Goal: Information Seeking & Learning: Learn about a topic

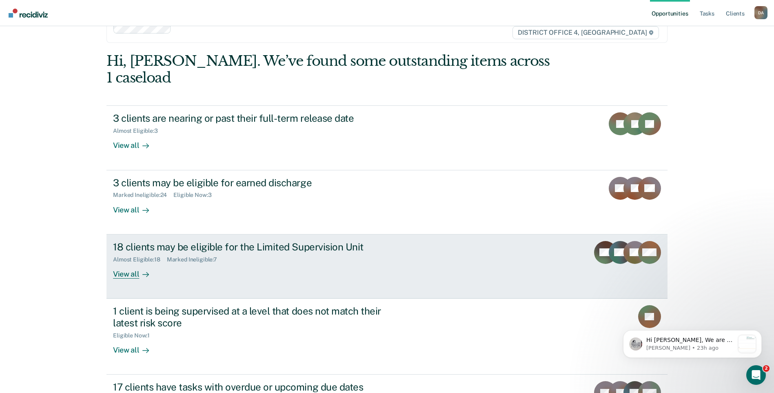
scroll to position [41, 0]
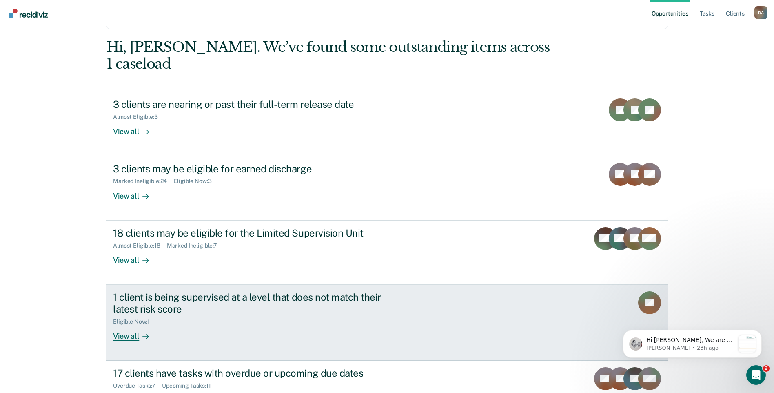
click at [119, 324] on div "View all" at bounding box center [136, 332] width 46 height 16
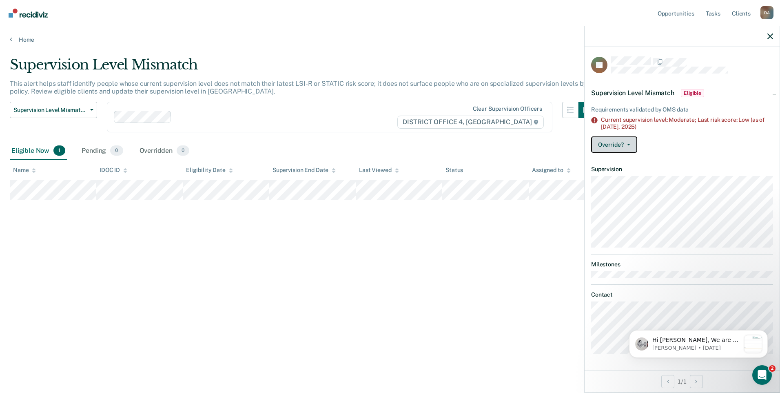
click at [625, 140] on button "Override?" at bounding box center [614, 144] width 46 height 16
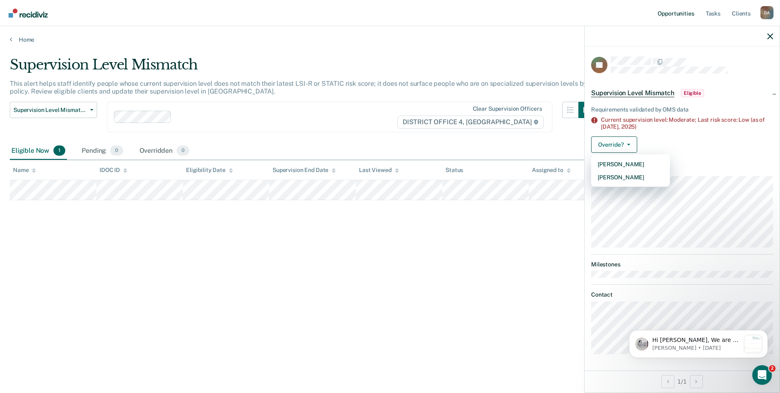
click at [673, 11] on link "Opportunities" at bounding box center [676, 13] width 40 height 26
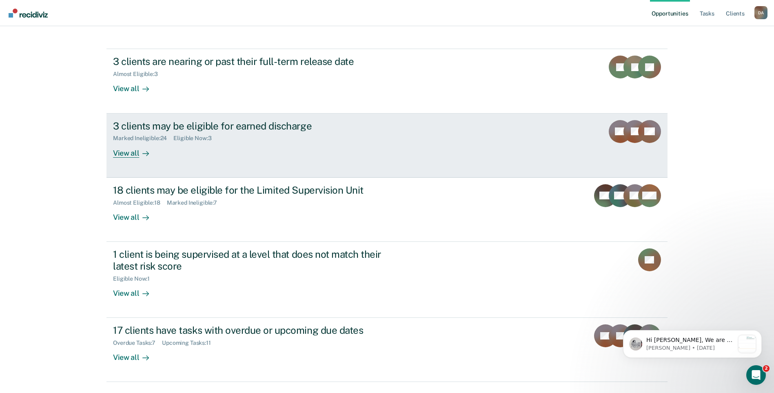
scroll to position [89, 0]
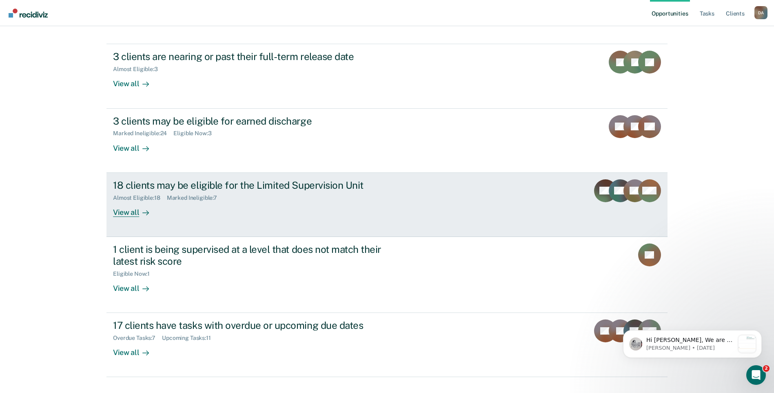
click at [129, 201] on div "View all" at bounding box center [136, 209] width 46 height 16
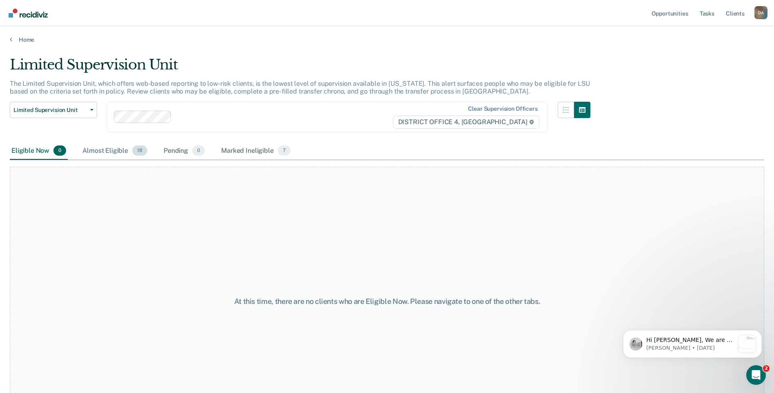
click at [120, 149] on div "Almost Eligible 18" at bounding box center [115, 151] width 68 height 18
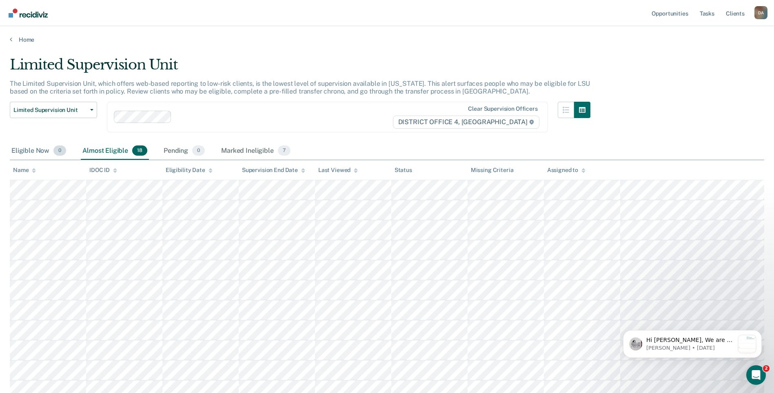
click at [38, 152] on div "Eligible Now 0" at bounding box center [39, 151] width 58 height 18
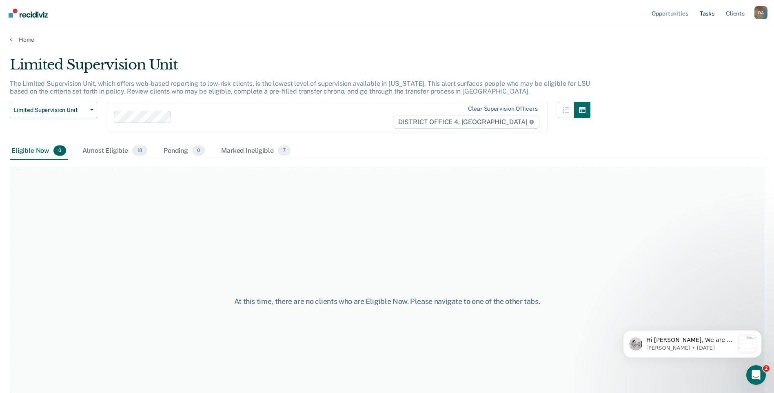
click at [706, 9] on link "Tasks" at bounding box center [707, 13] width 18 height 26
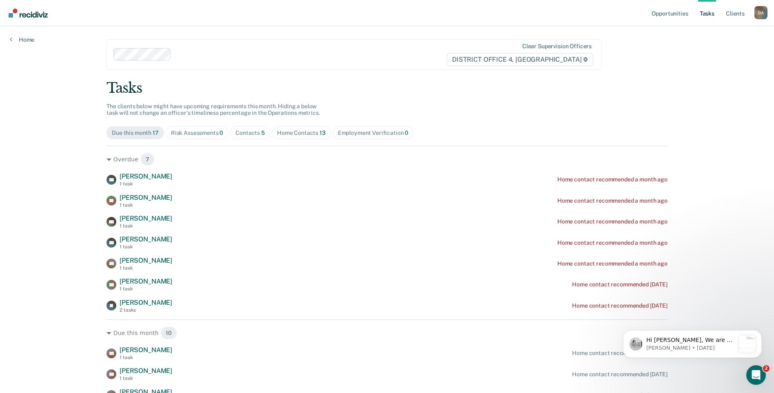
click at [246, 134] on div "Contacts 5" at bounding box center [249, 132] width 29 height 7
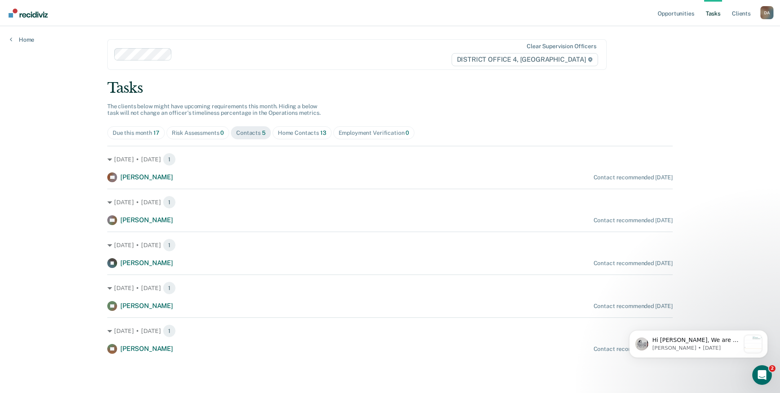
click at [128, 132] on div "Due this month 17" at bounding box center [136, 132] width 47 height 7
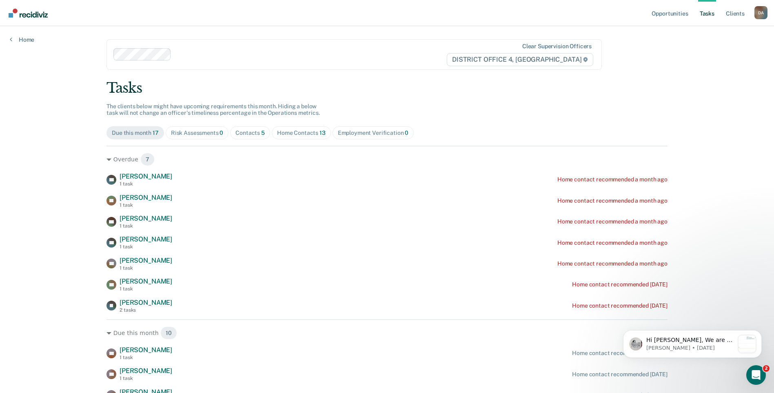
click at [294, 131] on div "Home Contacts 13" at bounding box center [301, 132] width 49 height 7
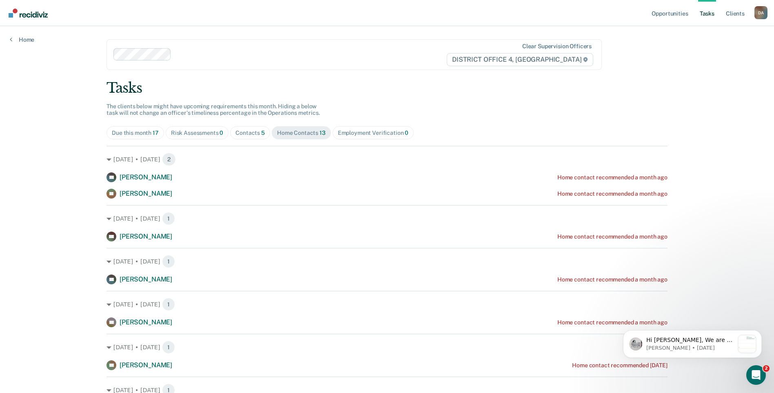
click at [707, 13] on link "Tasks" at bounding box center [707, 13] width 18 height 26
click at [173, 219] on span "1" at bounding box center [168, 218] width 13 height 13
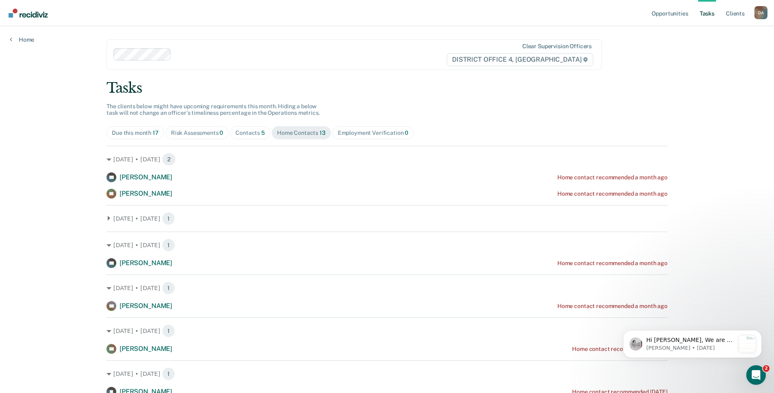
click at [285, 130] on div "Home Contacts 13" at bounding box center [301, 132] width 49 height 7
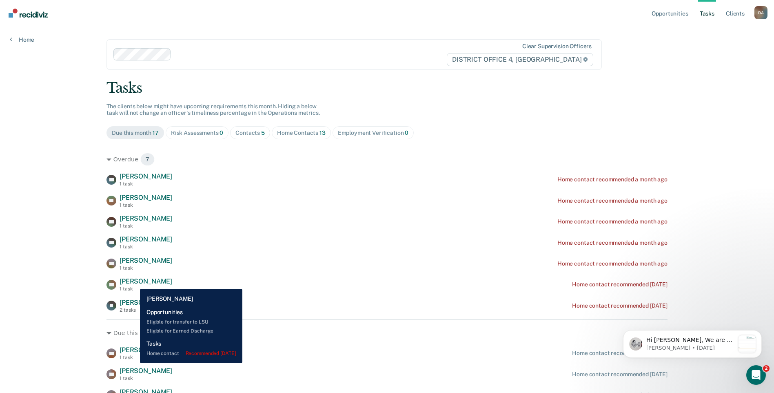
click at [134, 282] on span "[PERSON_NAME]" at bounding box center [146, 281] width 53 height 8
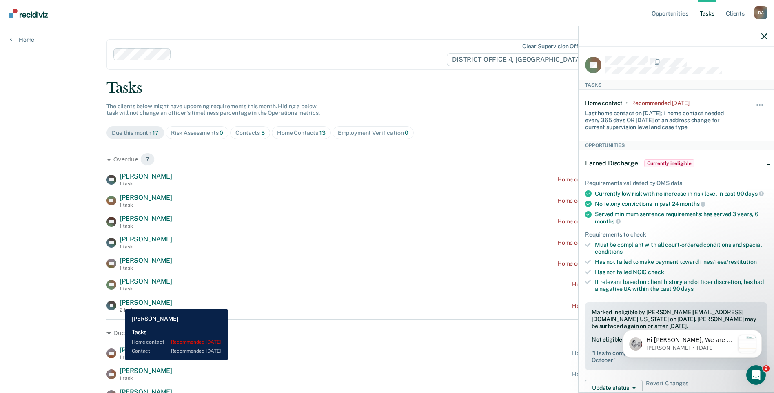
click at [120, 302] on span "[PERSON_NAME]" at bounding box center [146, 302] width 53 height 8
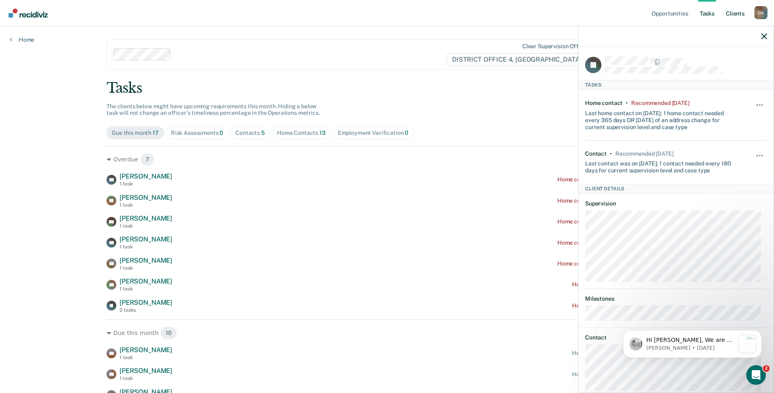
click at [735, 12] on link "Client s" at bounding box center [735, 13] width 22 height 26
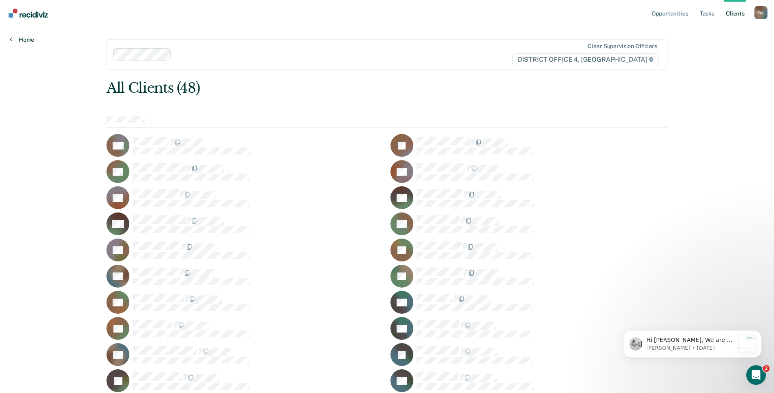
click at [26, 40] on link "Home" at bounding box center [22, 39] width 24 height 7
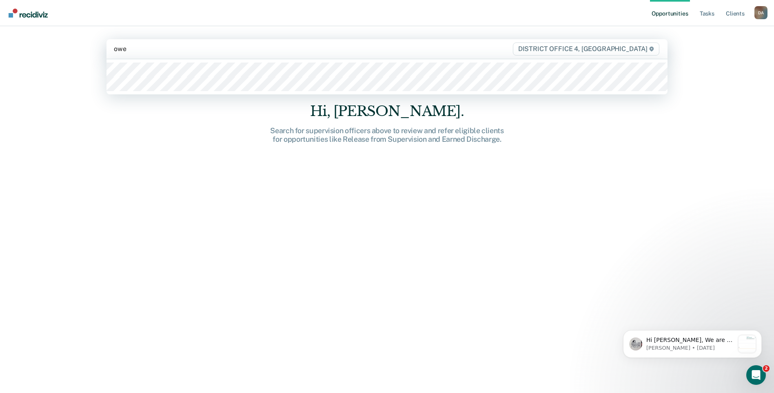
type input "[PERSON_NAME]"
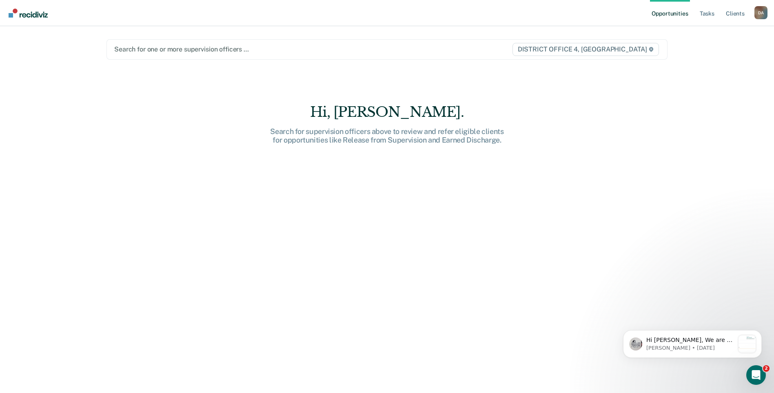
drag, startPoint x: 145, startPoint y: 47, endPoint x: 99, endPoint y: 54, distance: 46.6
click at [100, 54] on main "Search for one or more supervision officers … DISTRICT OFFICE 4, [GEOGRAPHIC_DA…" at bounding box center [387, 199] width 581 height 347
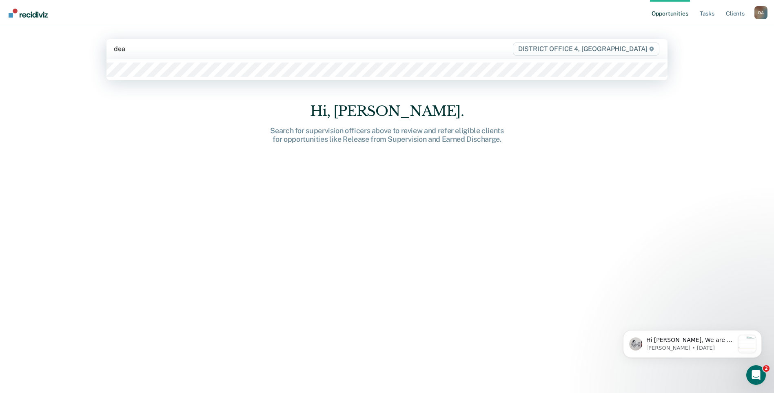
type input "deat"
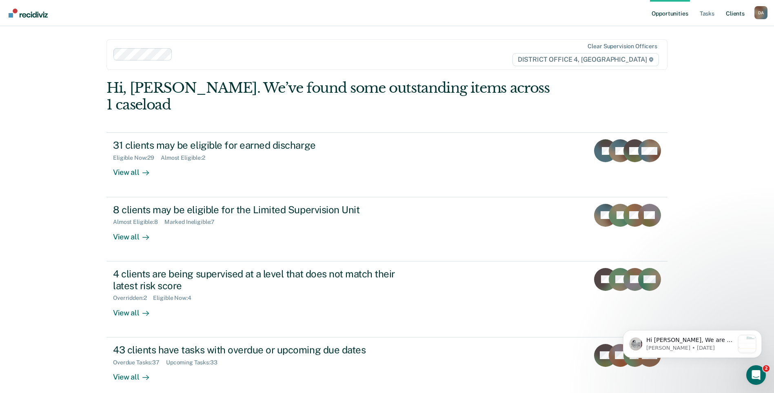
click at [734, 14] on link "Client s" at bounding box center [735, 13] width 22 height 26
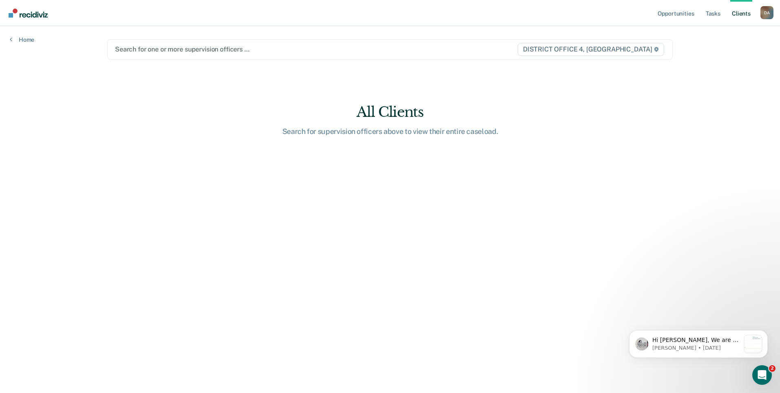
click at [318, 51] on div at bounding box center [307, 48] width 384 height 9
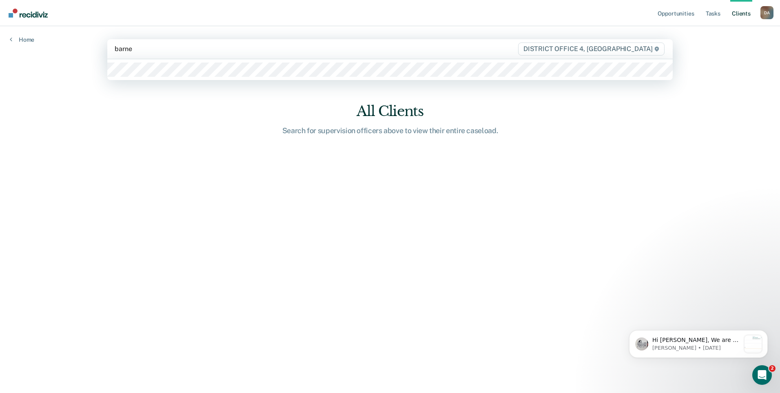
type input "[PERSON_NAME]"
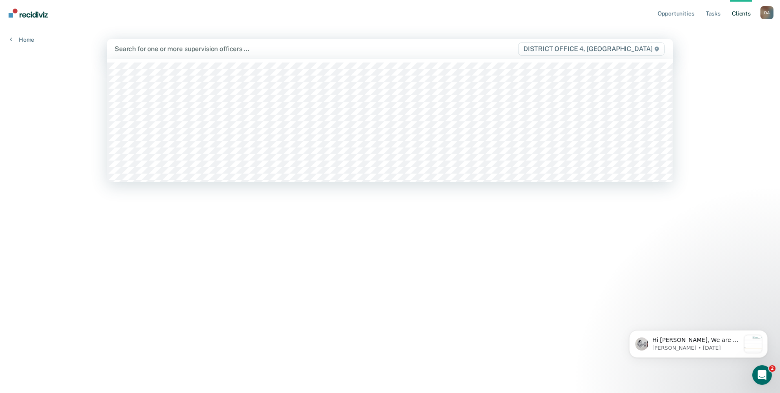
click at [151, 51] on div at bounding box center [307, 48] width 385 height 9
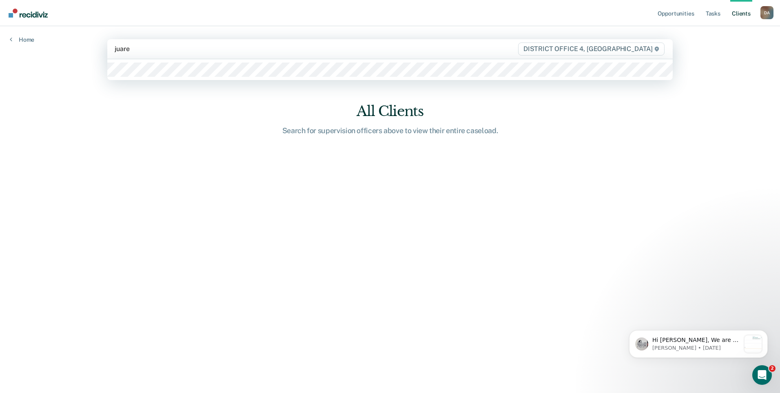
type input "[PERSON_NAME]"
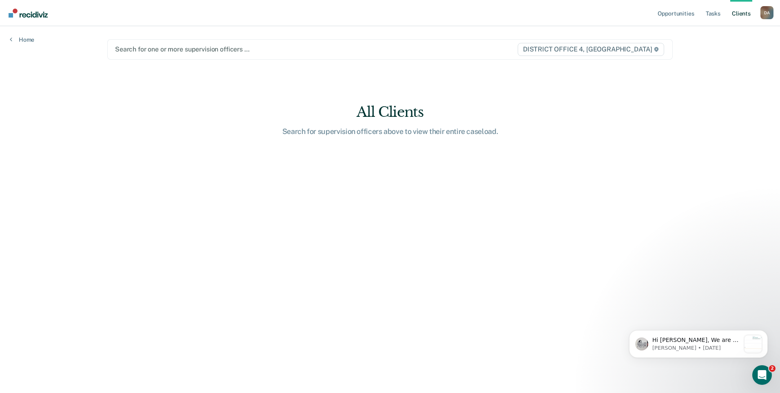
click at [157, 51] on div at bounding box center [307, 48] width 384 height 9
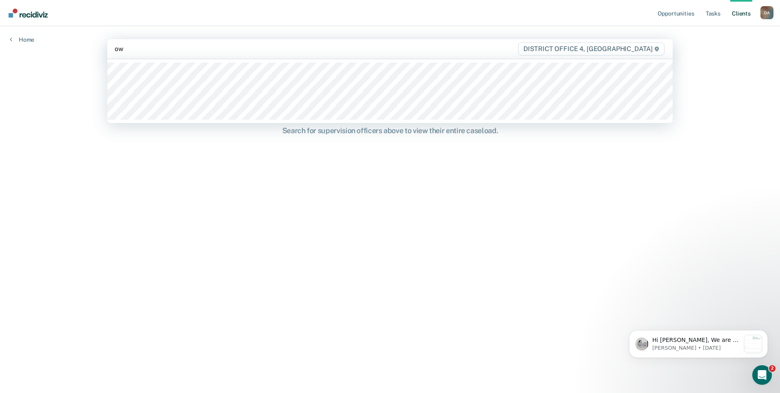
type input "o"
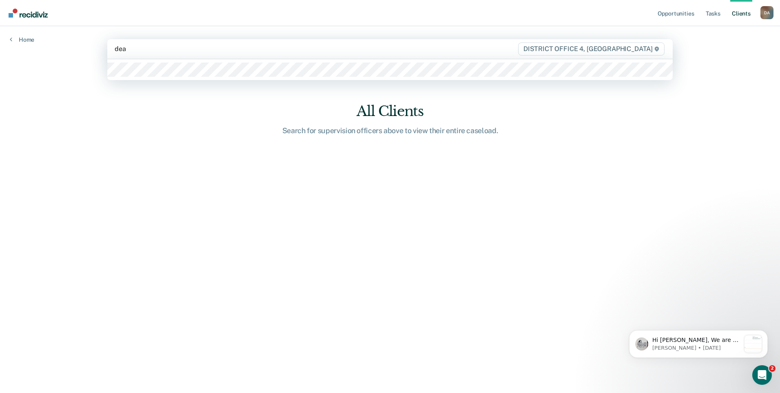
type input "deat"
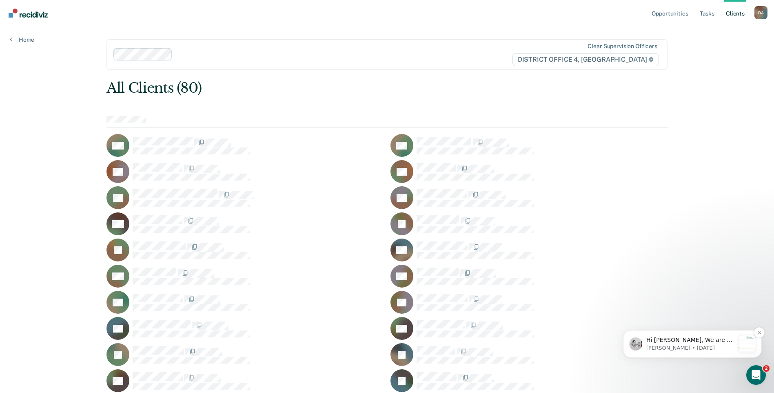
click at [718, 340] on p "Hi [PERSON_NAME], We are so excited to announce a brand new feature: AI case no…" at bounding box center [690, 340] width 88 height 8
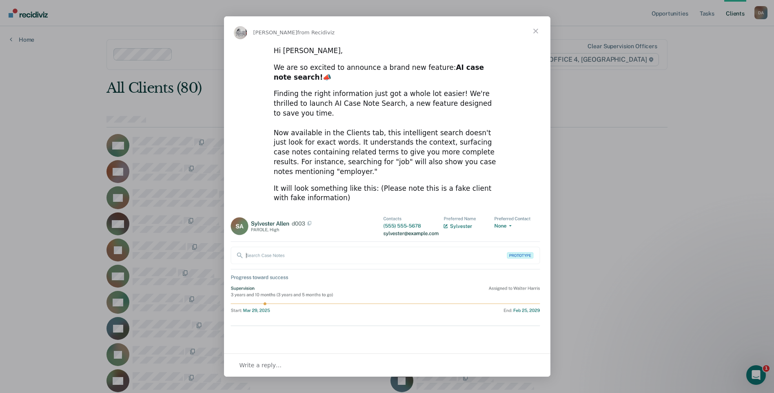
click at [534, 30] on span "Close" at bounding box center [535, 30] width 29 height 29
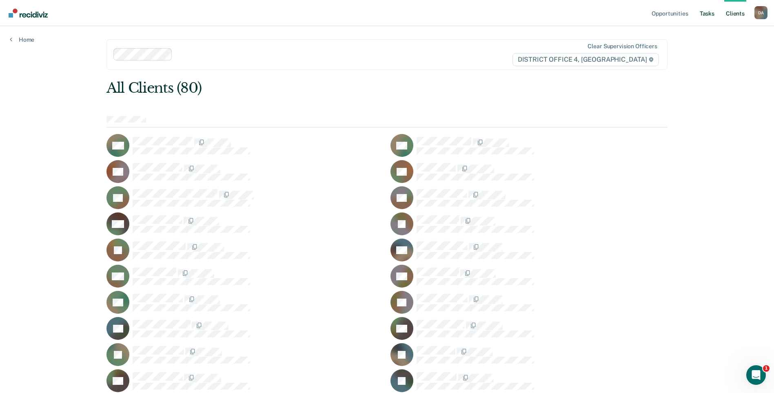
click at [707, 15] on link "Tasks" at bounding box center [707, 13] width 18 height 26
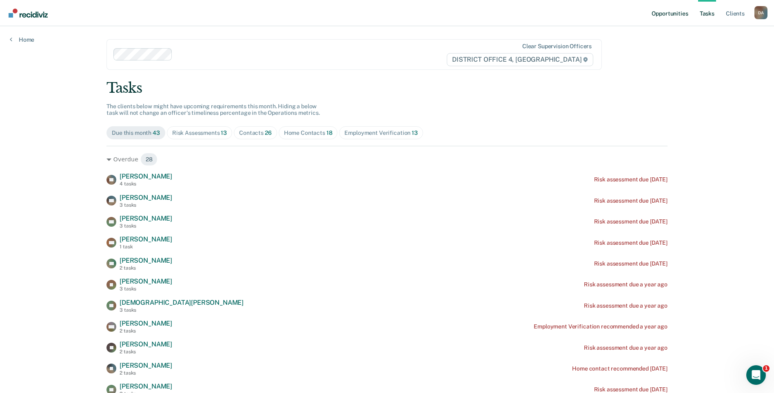
click at [670, 15] on link "Opportunities" at bounding box center [670, 13] width 40 height 26
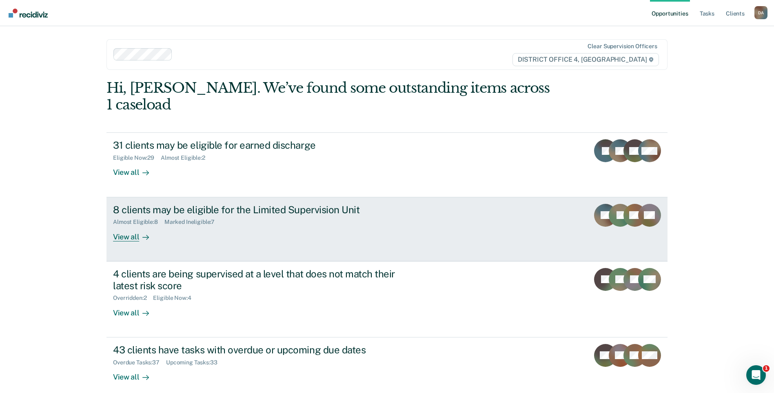
click at [128, 225] on div "View all" at bounding box center [136, 233] width 46 height 16
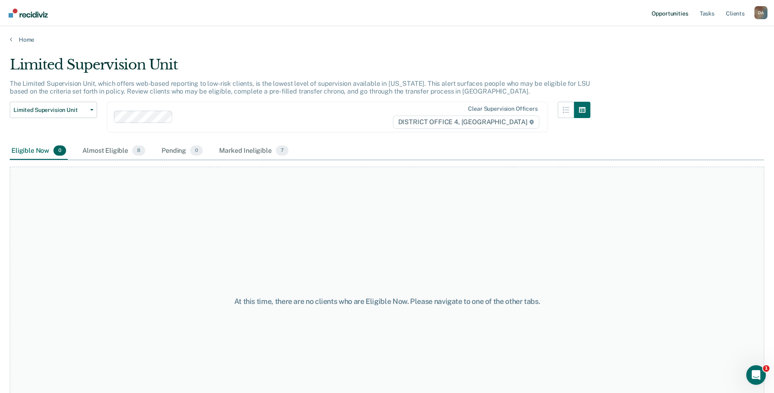
click at [676, 15] on link "Opportunities" at bounding box center [670, 13] width 40 height 26
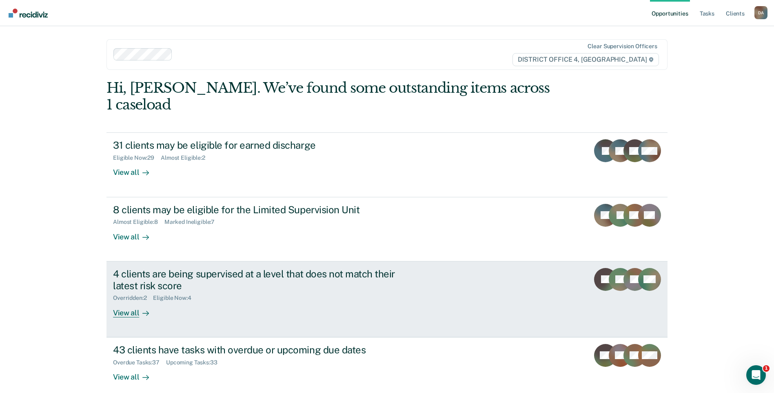
click at [127, 301] on div "View all" at bounding box center [136, 309] width 46 height 16
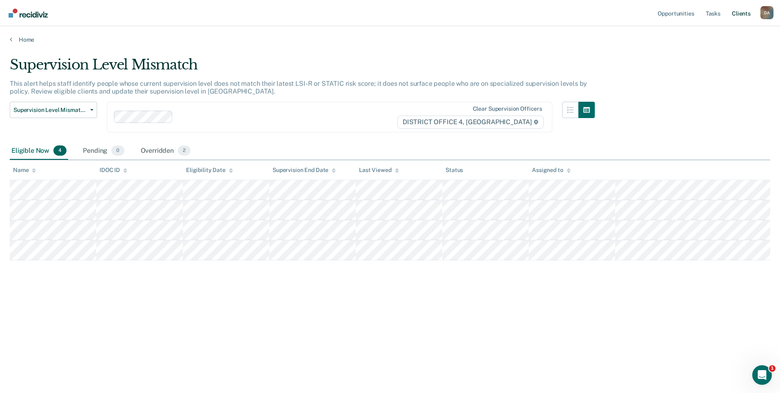
click at [740, 12] on link "Client s" at bounding box center [741, 13] width 22 height 26
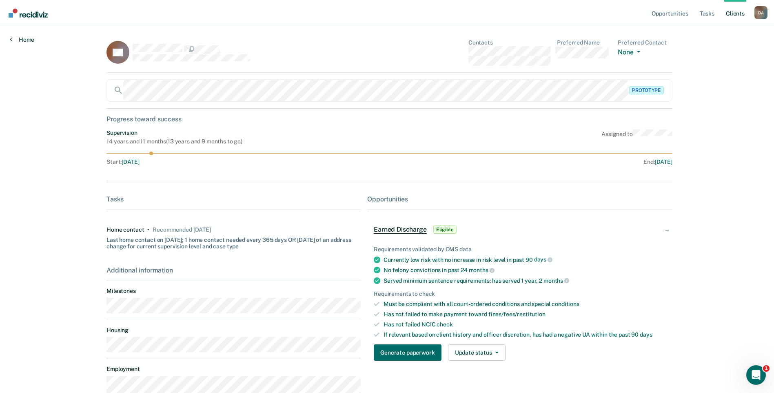
click at [18, 38] on link "Home" at bounding box center [22, 39] width 24 height 7
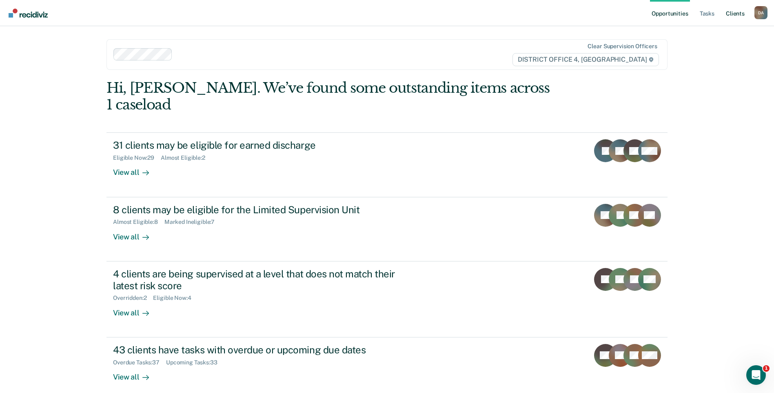
click at [733, 11] on link "Client s" at bounding box center [735, 13] width 22 height 26
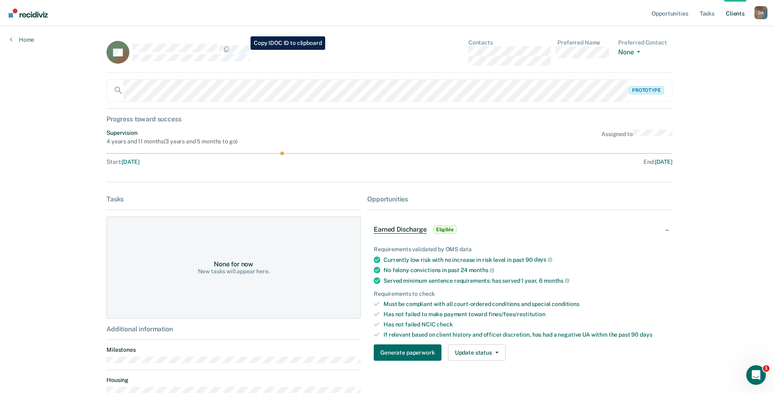
click at [244, 50] on div at bounding box center [247, 49] width 228 height 11
